Goal: Information Seeking & Learning: Understand process/instructions

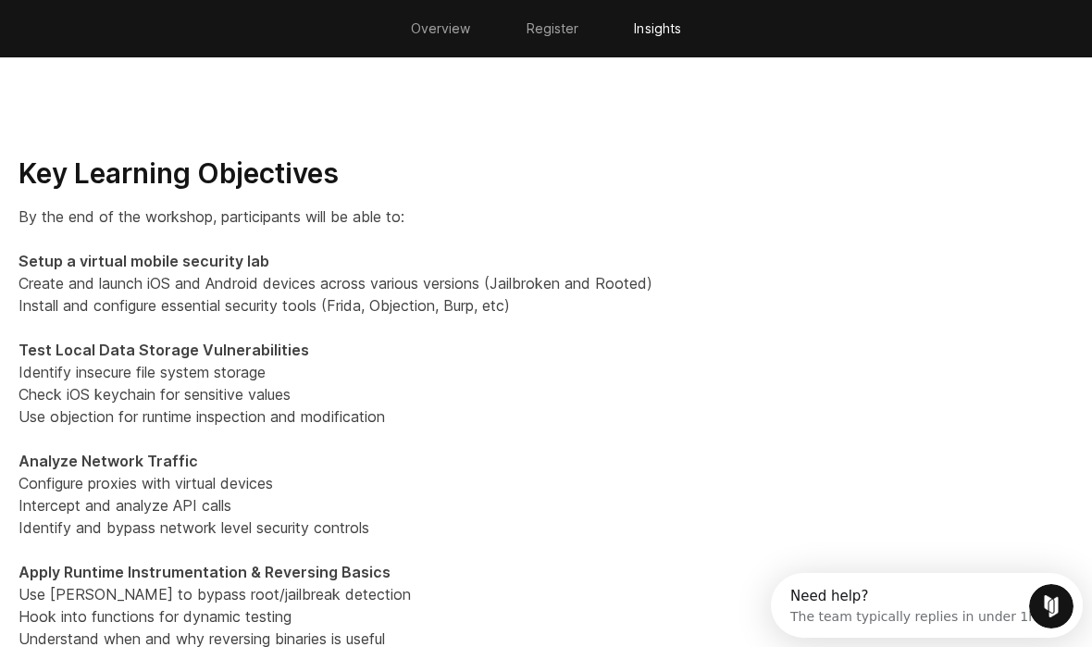
scroll to position [1901, 0]
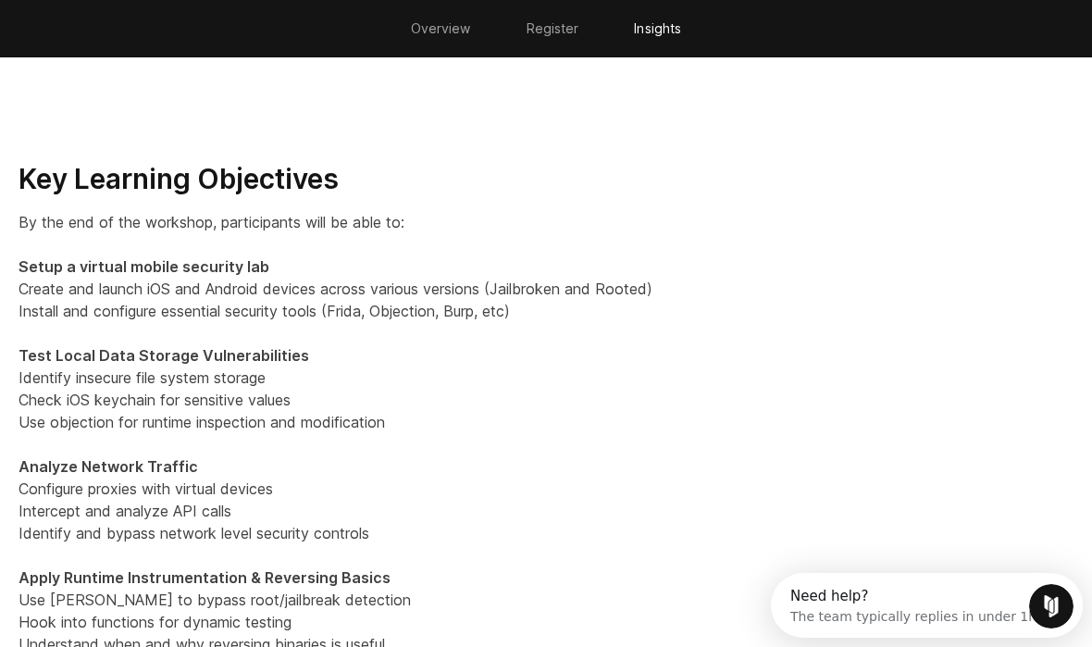
click at [35, 260] on strong "Setup a virtual mobile security lab" at bounding box center [144, 266] width 251 height 19
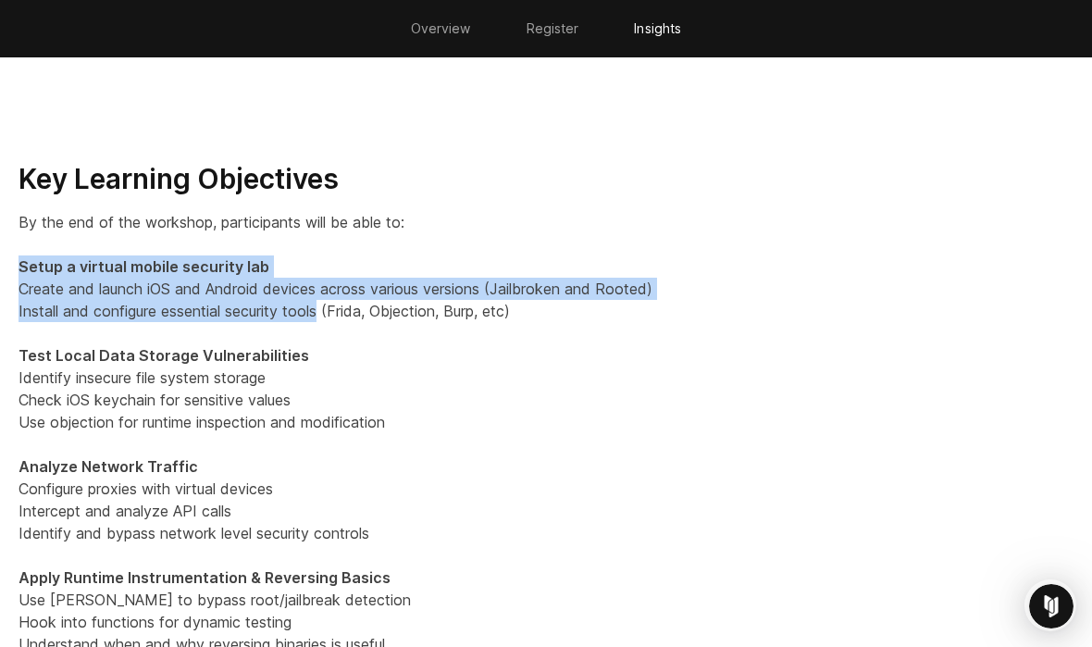
drag, startPoint x: 35, startPoint y: 260, endPoint x: 333, endPoint y: 306, distance: 301.6
click at [330, 305] on p "By the end of the workshop, participants will be able to: Setup a virtual mobil…" at bounding box center [546, 477] width 1055 height 533
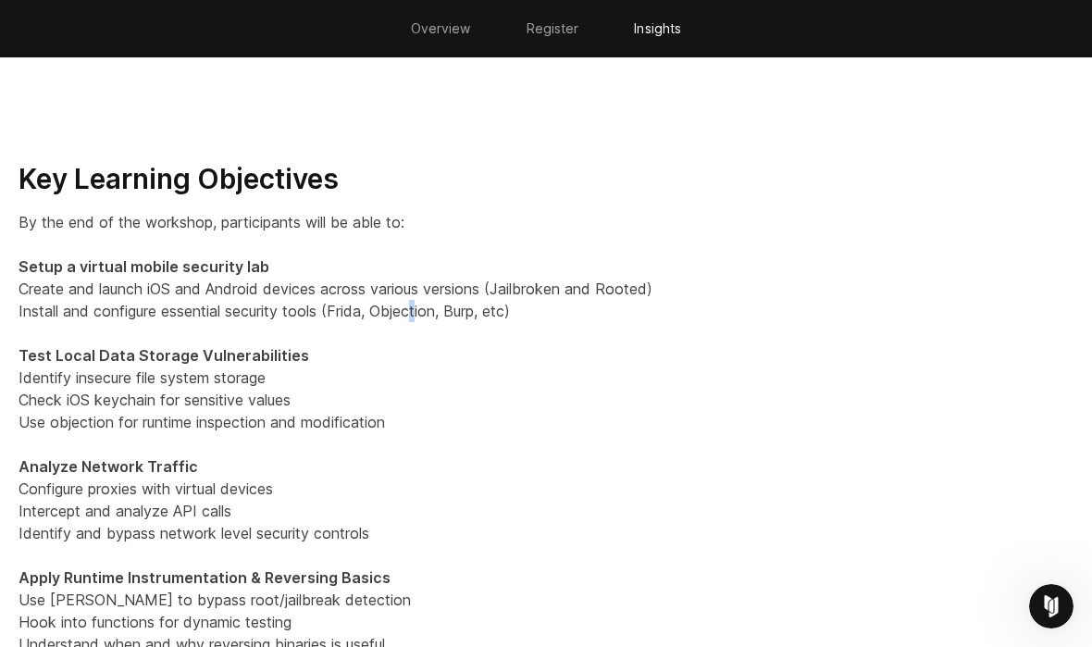
click at [422, 311] on p "By the end of the workshop, participants will be able to: Setup a virtual mobil…" at bounding box center [546, 477] width 1055 height 533
click at [451, 376] on p "By the end of the workshop, participants will be able to: Setup a virtual mobil…" at bounding box center [546, 477] width 1055 height 533
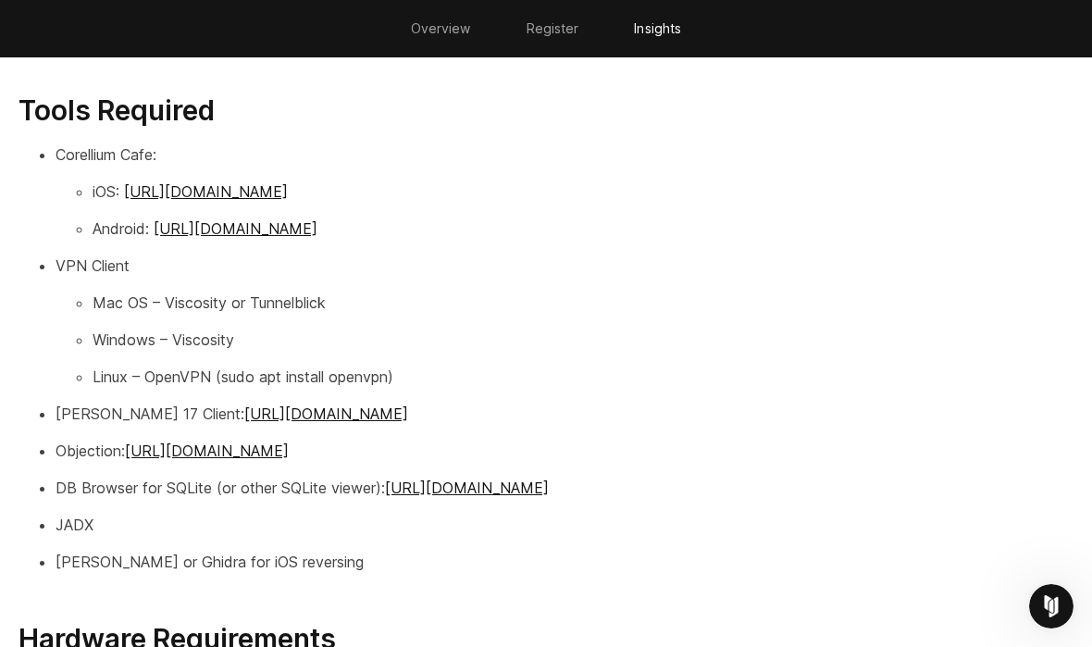
scroll to position [2612, 0]
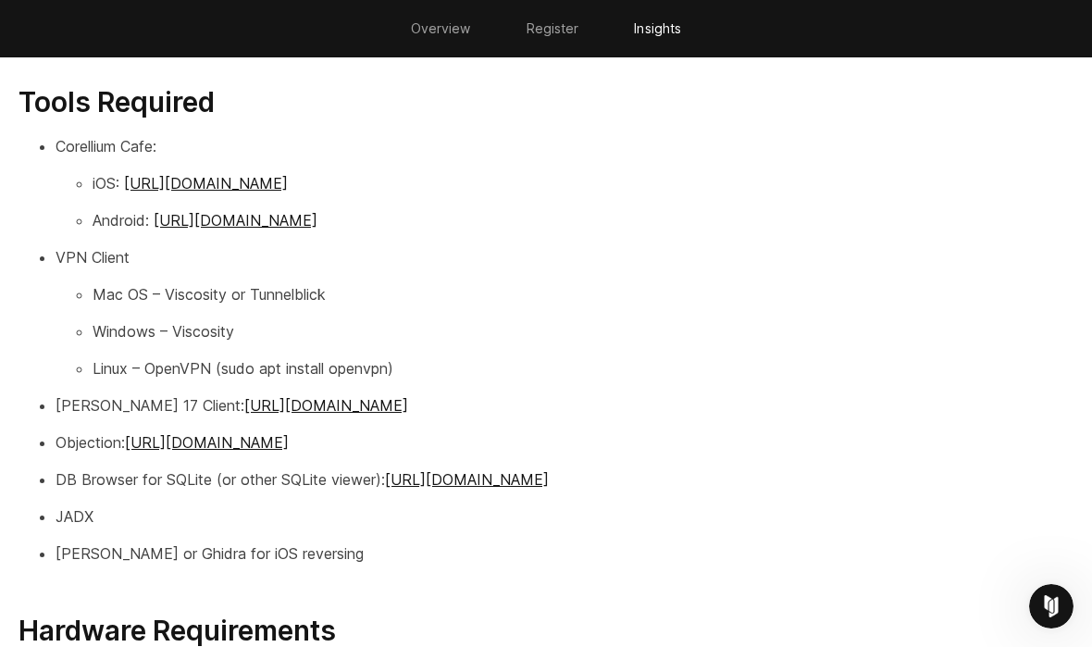
click at [96, 296] on p "Mac OS – Viscosity or Tunnelblick" at bounding box center [583, 294] width 981 height 22
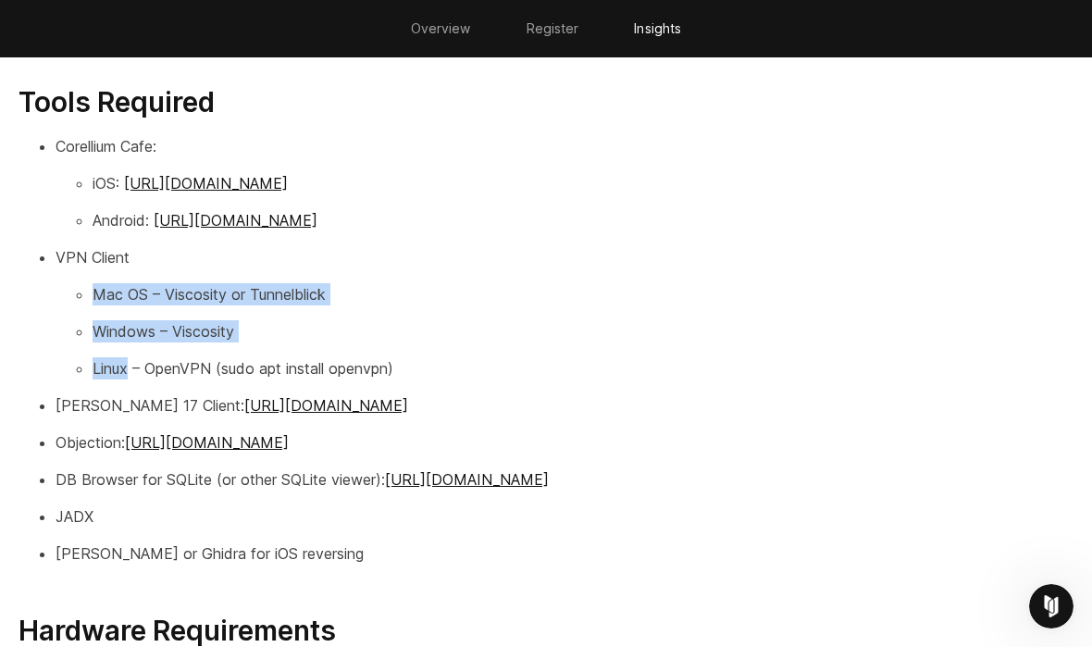
drag, startPoint x: 96, startPoint y: 296, endPoint x: 198, endPoint y: 347, distance: 113.8
click at [197, 347] on ul "Mac OS – Viscosity or Tunnelblick Windows – Viscosity Linux – OpenVPN (sudo apt…" at bounding box center [565, 331] width 1018 height 96
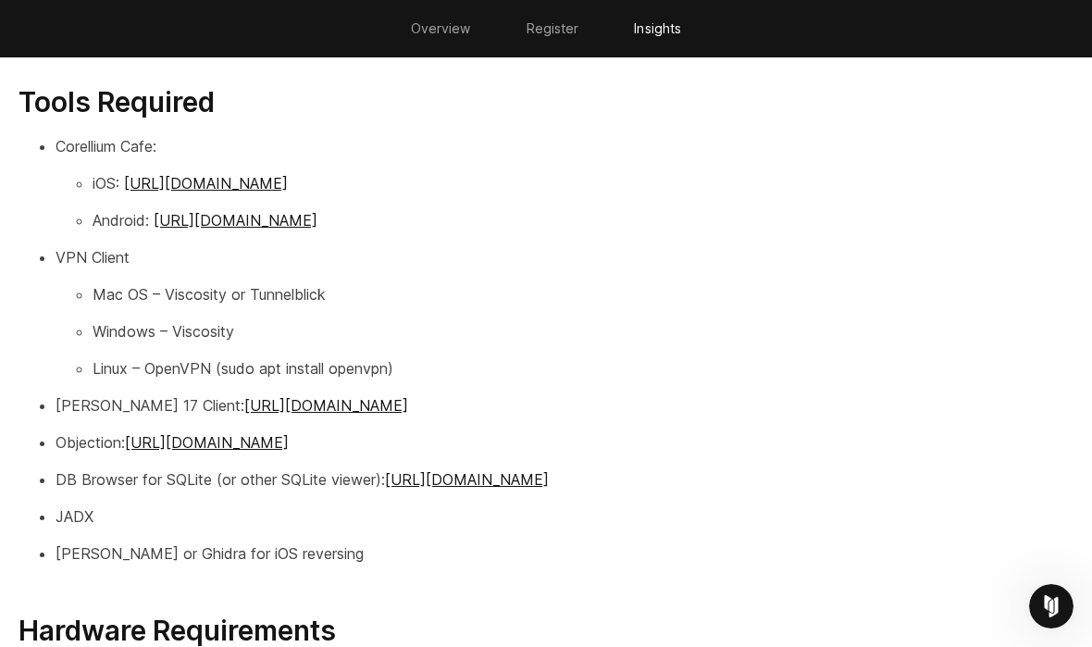
click at [212, 365] on p "Linux – OpenVPN (sudo apt install openvpn)" at bounding box center [583, 368] width 981 height 22
click at [285, 555] on p "[PERSON_NAME] or Ghidra for iOS reversing" at bounding box center [565, 553] width 1018 height 22
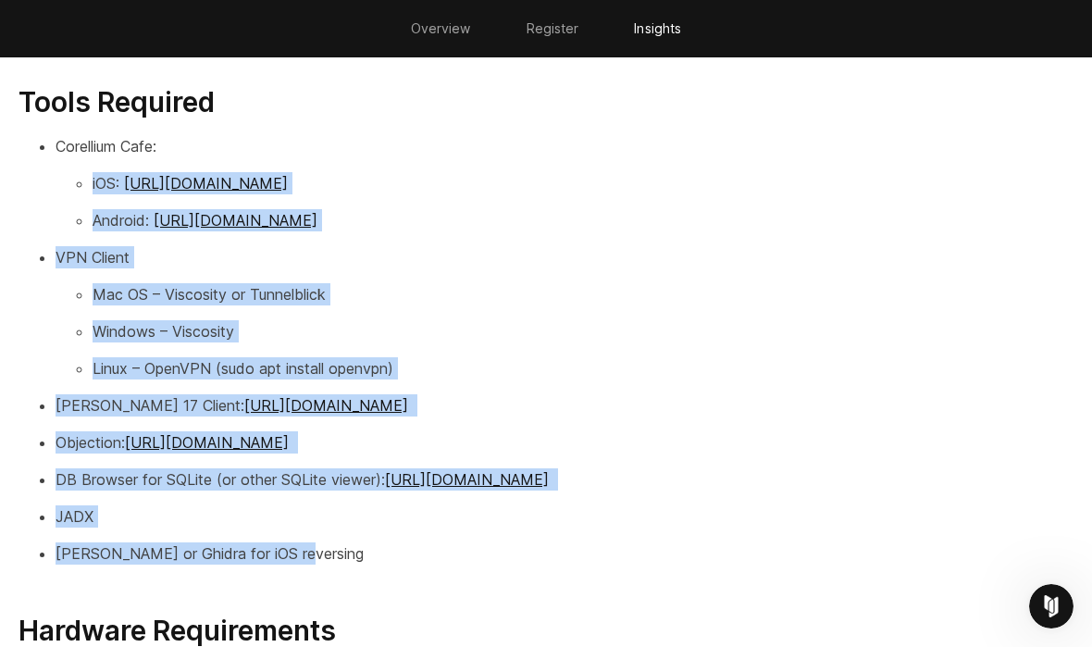
drag, startPoint x: 285, startPoint y: 555, endPoint x: 87, endPoint y: 178, distance: 426.5
click at [87, 178] on ul "Corellium Cafe: iOS: [URL][DOMAIN_NAME] Android: [URL][DOMAIN_NAME] VPN Client …" at bounding box center [546, 350] width 1055 height 430
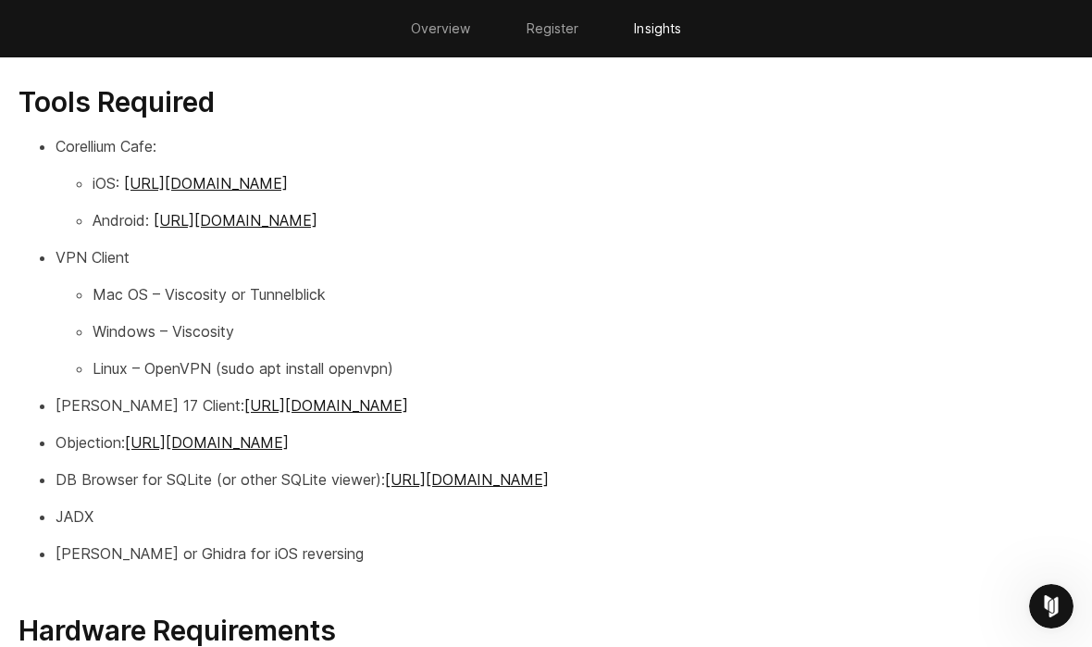
click at [31, 108] on h3 "Tools Required" at bounding box center [546, 102] width 1055 height 35
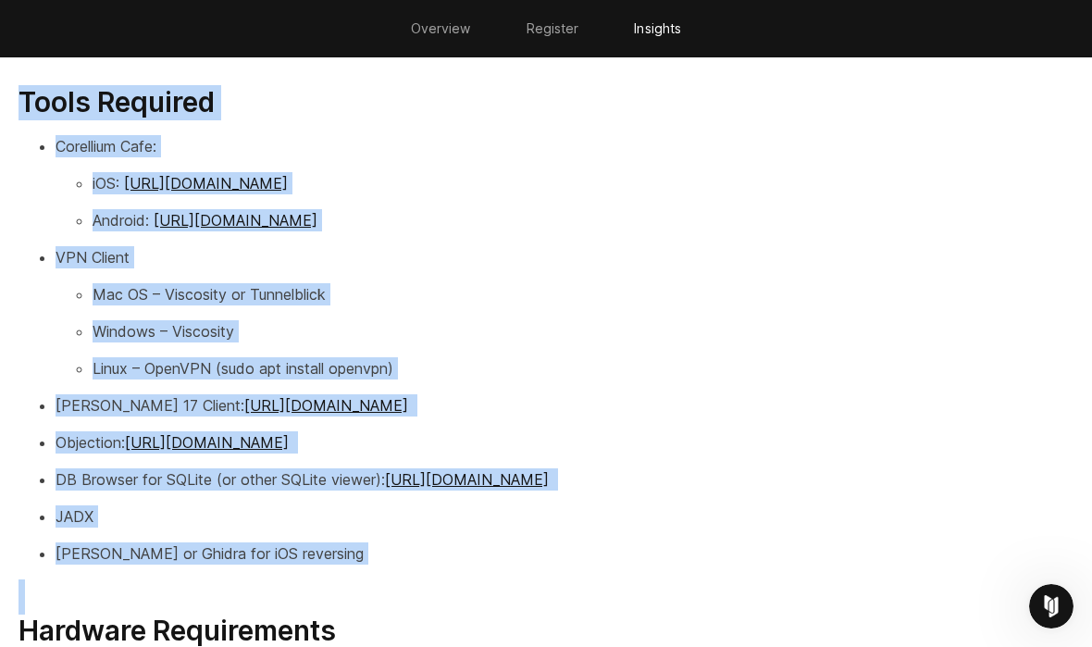
drag, startPoint x: 31, startPoint y: 108, endPoint x: 296, endPoint y: 561, distance: 524.9
click at [296, 561] on div "Key Learning Objectives By the end of the workshop, participants will be able t…" at bounding box center [546, 105] width 1092 height 1309
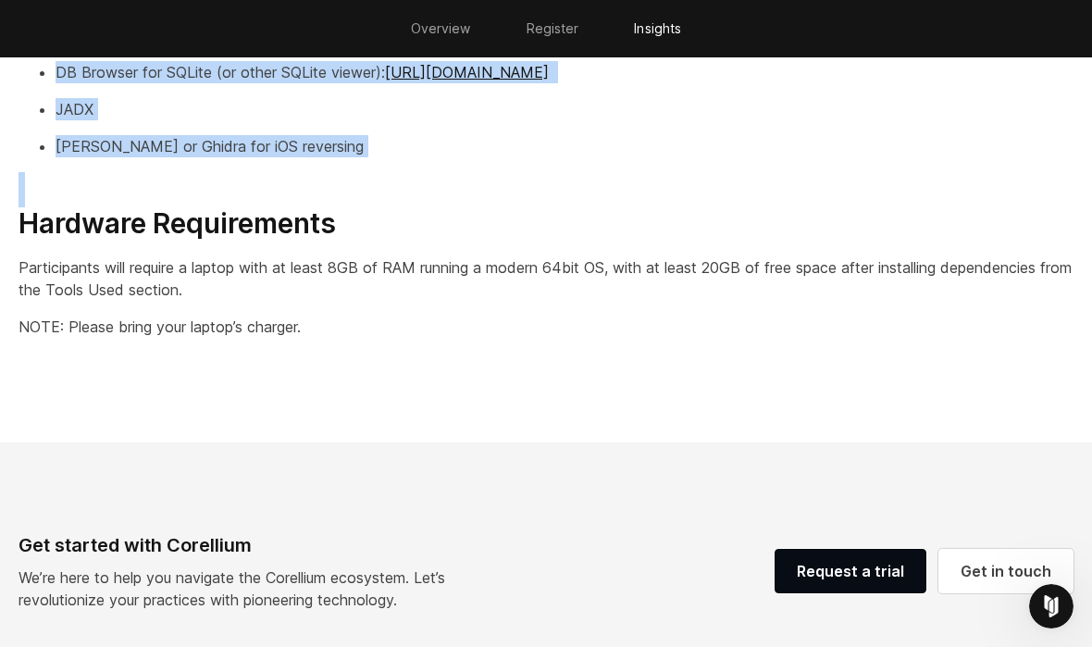
scroll to position [3057, 0]
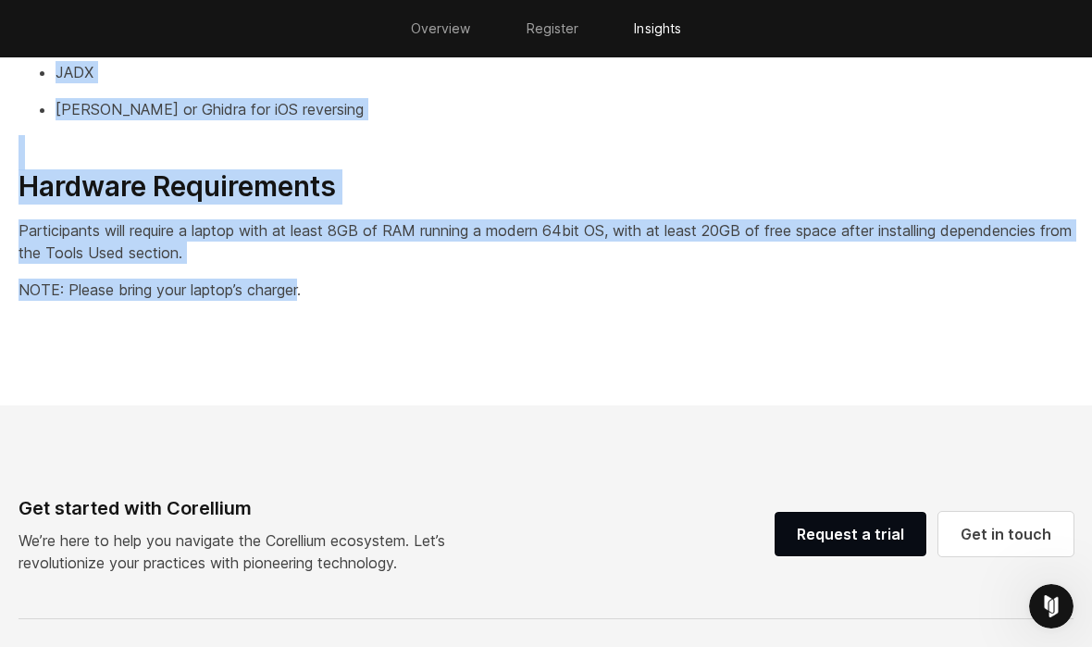
click at [286, 290] on p "NOTE: Please bring your laptop’s charger." at bounding box center [546, 290] width 1055 height 22
click at [310, 290] on p "NOTE: Please bring your laptop’s charger." at bounding box center [546, 290] width 1055 height 22
click at [305, 288] on p "NOTE: Please bring your laptop’s charger." at bounding box center [546, 290] width 1055 height 22
click at [300, 287] on p "NOTE: Please bring your laptop’s charger." at bounding box center [546, 290] width 1055 height 22
copy div "Tools Required Corellium Cafe: iOS: [URL][DOMAIN_NAME] Android: [URL][DOMAIN_NA…"
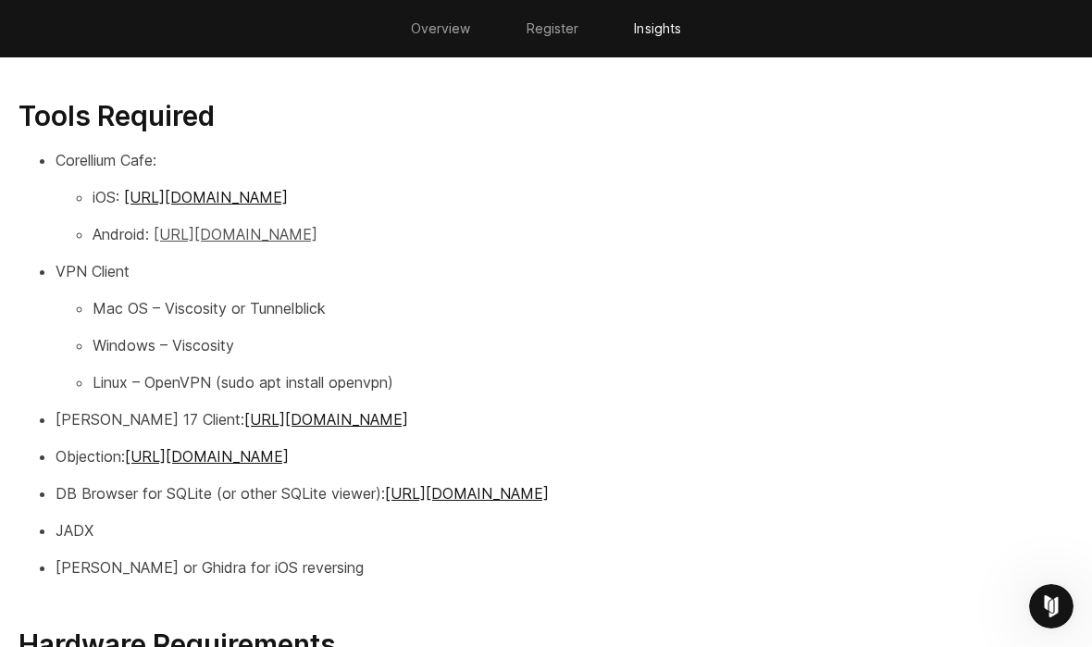
scroll to position [2567, 0]
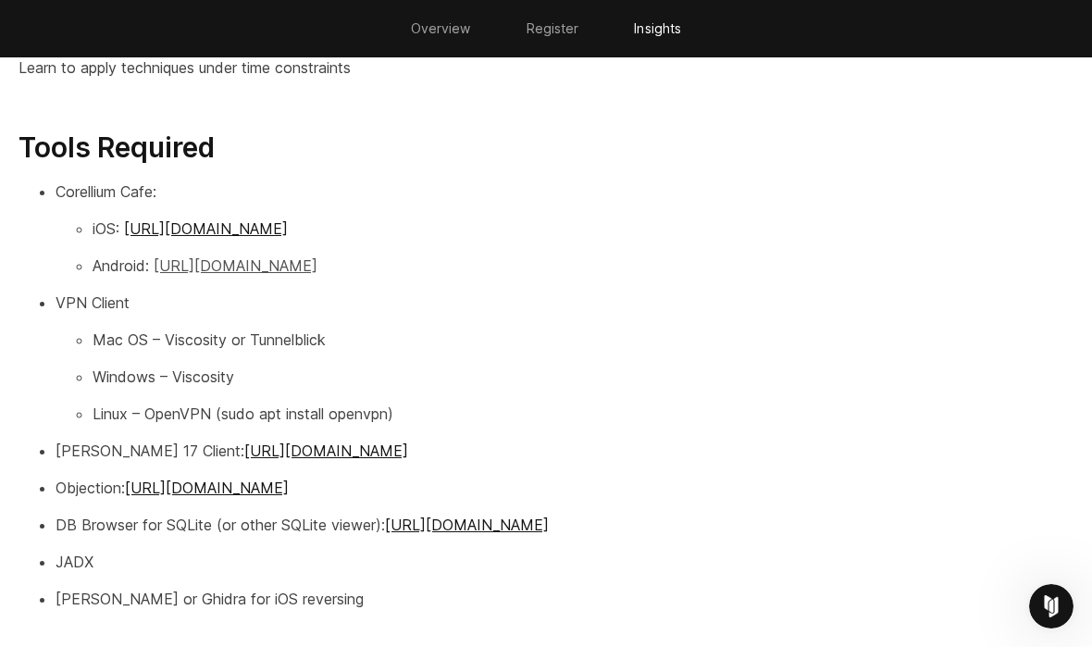
click at [301, 263] on link "[URL][DOMAIN_NAME]" at bounding box center [236, 265] width 164 height 19
